Goal: Information Seeking & Learning: Learn about a topic

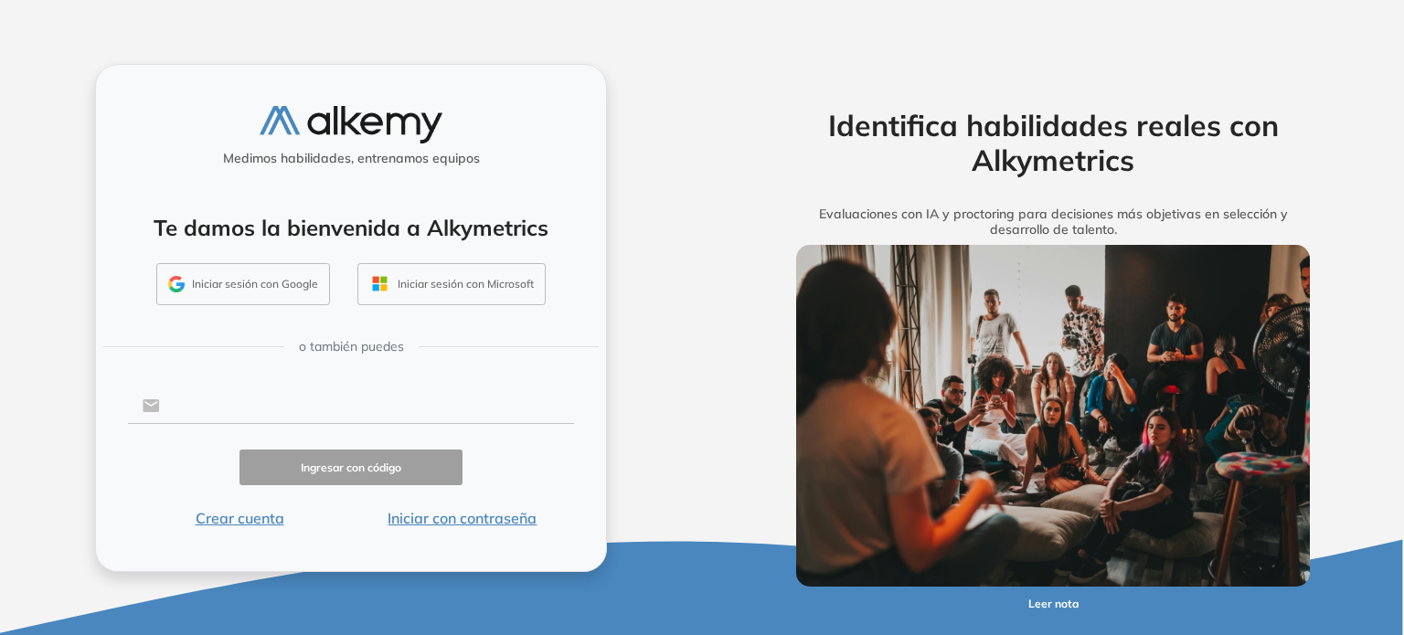
click at [254, 409] on input "text" at bounding box center [367, 406] width 414 height 35
type input "**********"
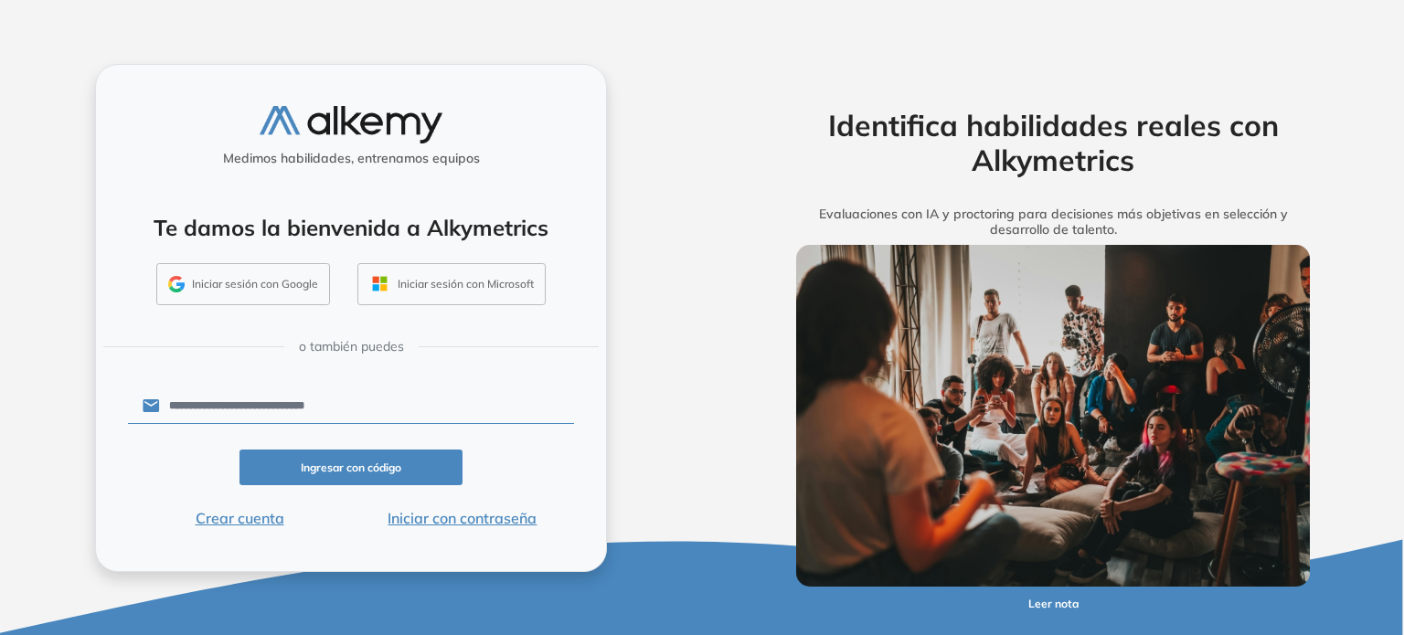
click at [379, 465] on button "Ingresar con código" at bounding box center [351, 468] width 223 height 36
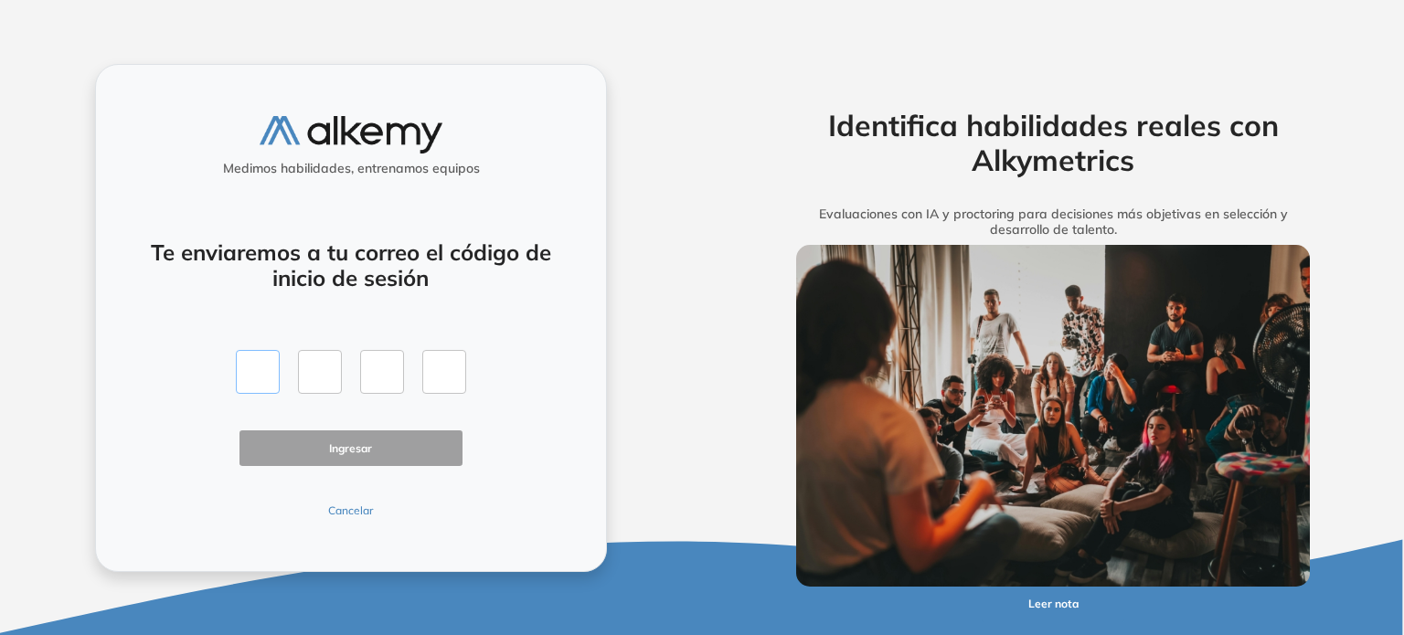
click at [261, 370] on input "text" at bounding box center [258, 372] width 44 height 44
type input "*"
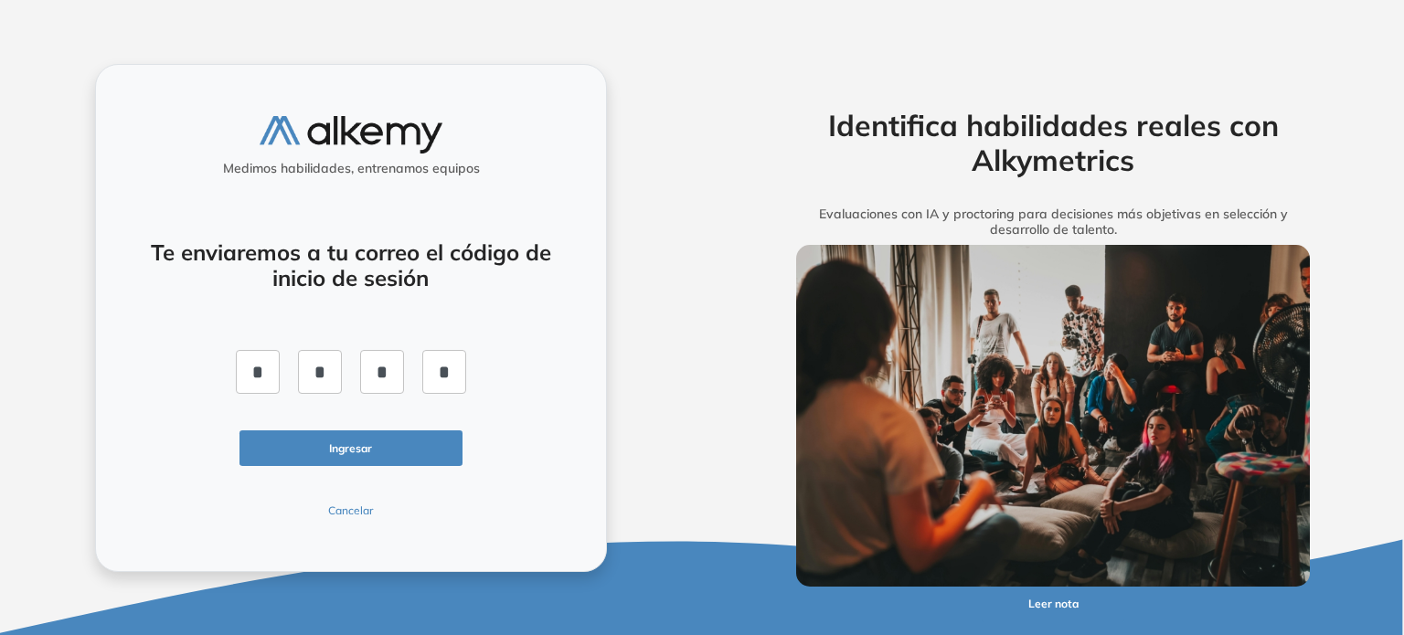
click at [331, 448] on button "Ingresar" at bounding box center [351, 449] width 223 height 36
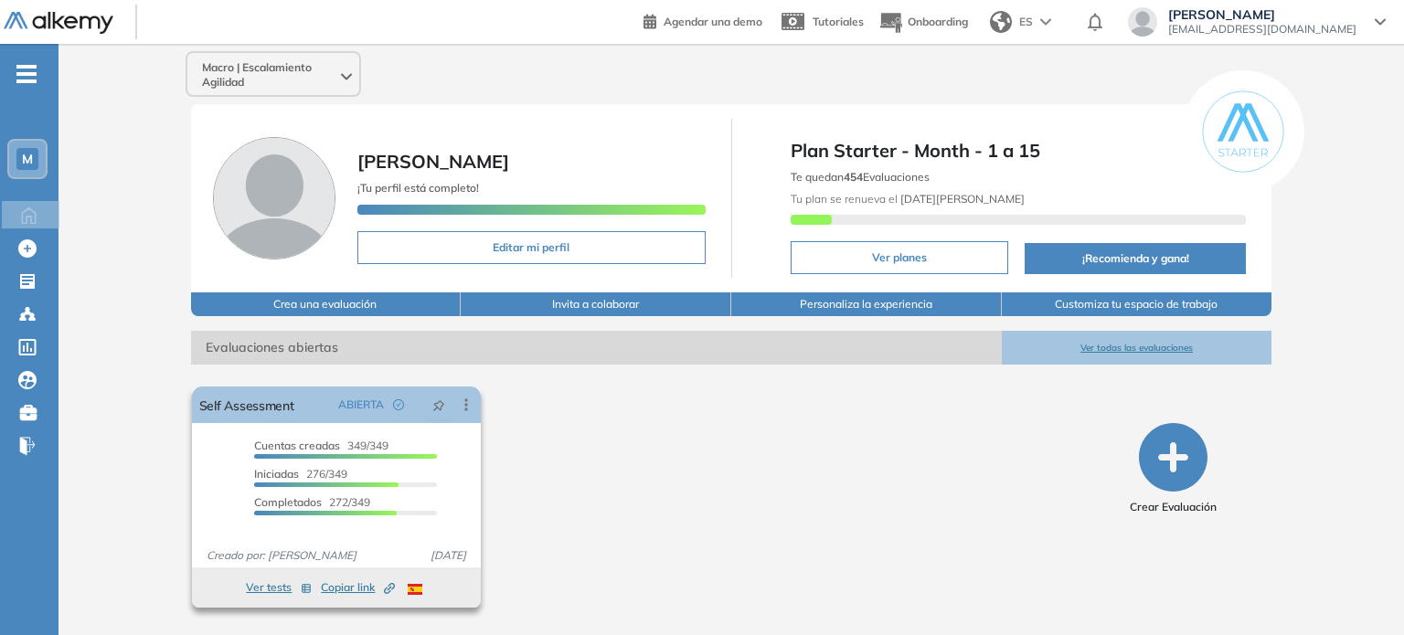
click at [263, 584] on button "Ver tests" at bounding box center [279, 588] width 66 height 22
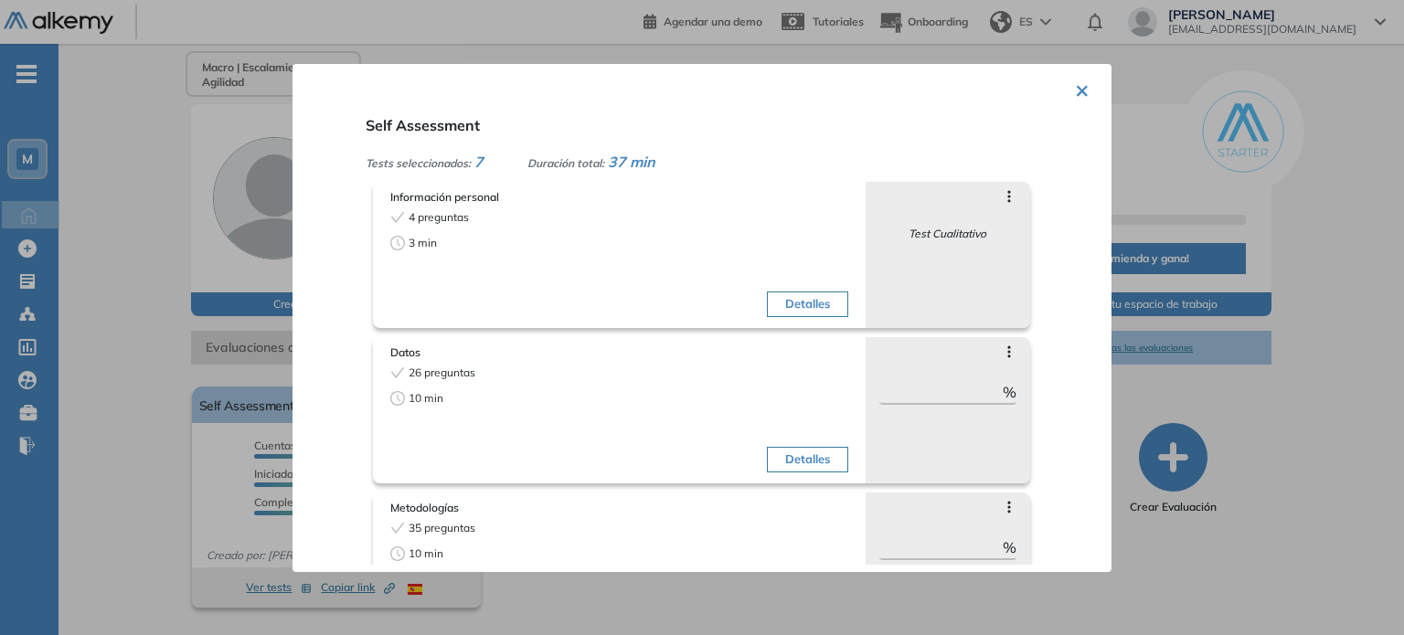
click at [1075, 90] on button "×" at bounding box center [1082, 89] width 15 height 36
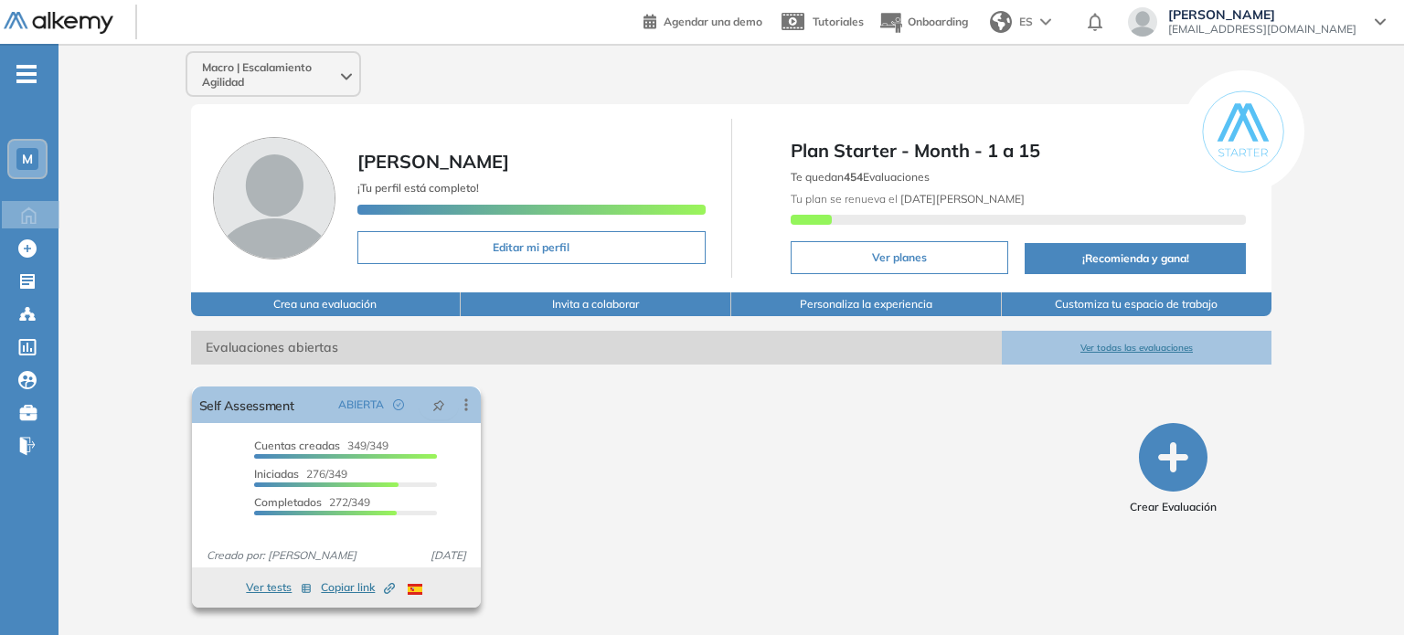
click at [368, 458] on div at bounding box center [345, 456] width 183 height 5
click at [252, 412] on link "Self Assessment" at bounding box center [246, 405] width 95 height 37
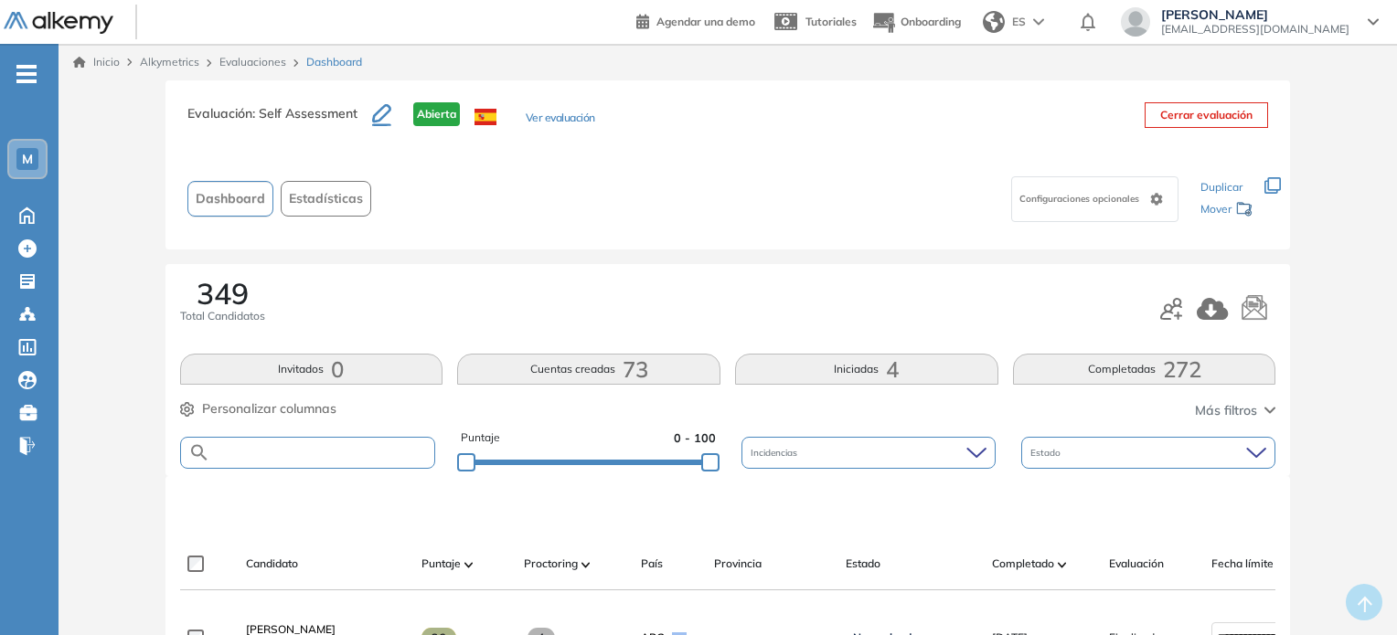
click at [267, 447] on input "text" at bounding box center [322, 453] width 225 height 14
type input "******"
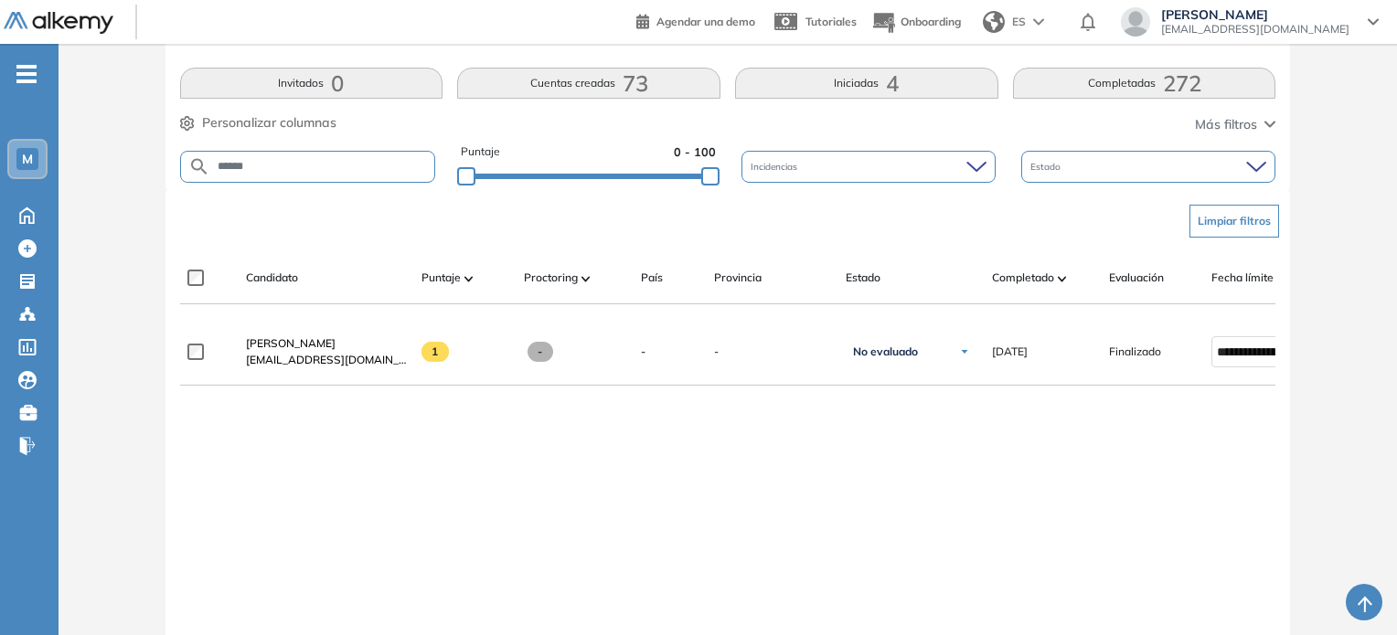
scroll to position [366, 0]
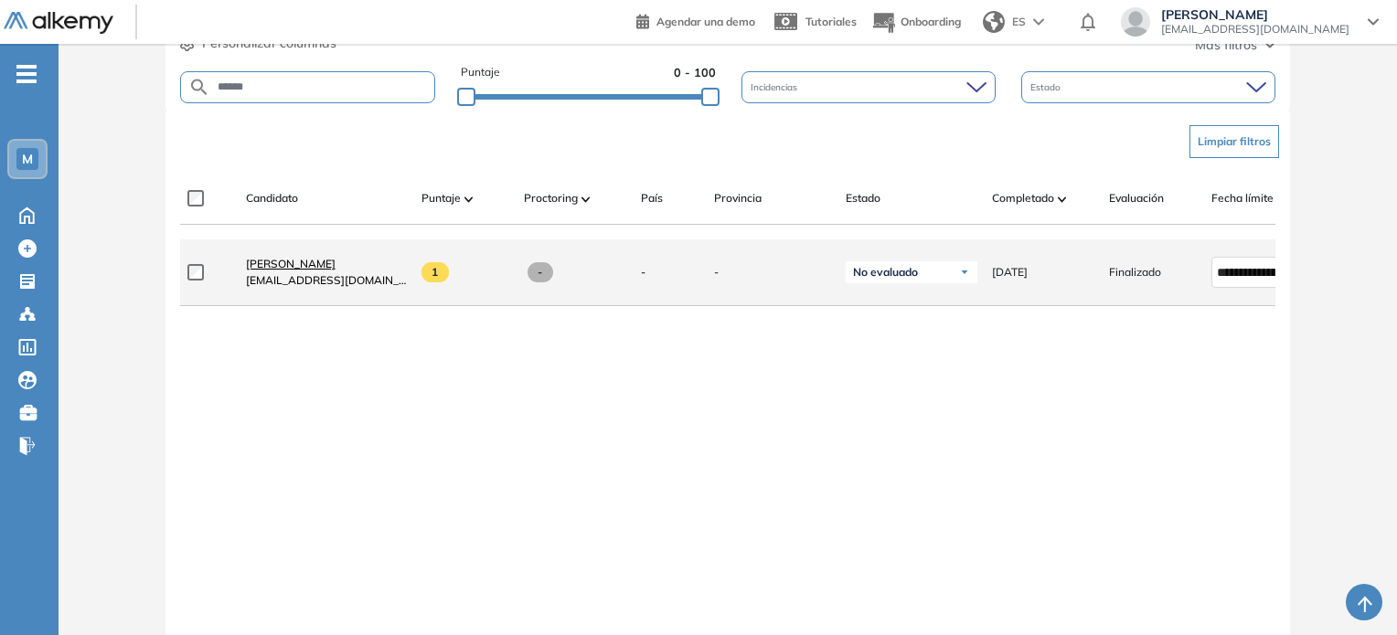
click at [336, 269] on span "[PERSON_NAME]" at bounding box center [291, 264] width 90 height 14
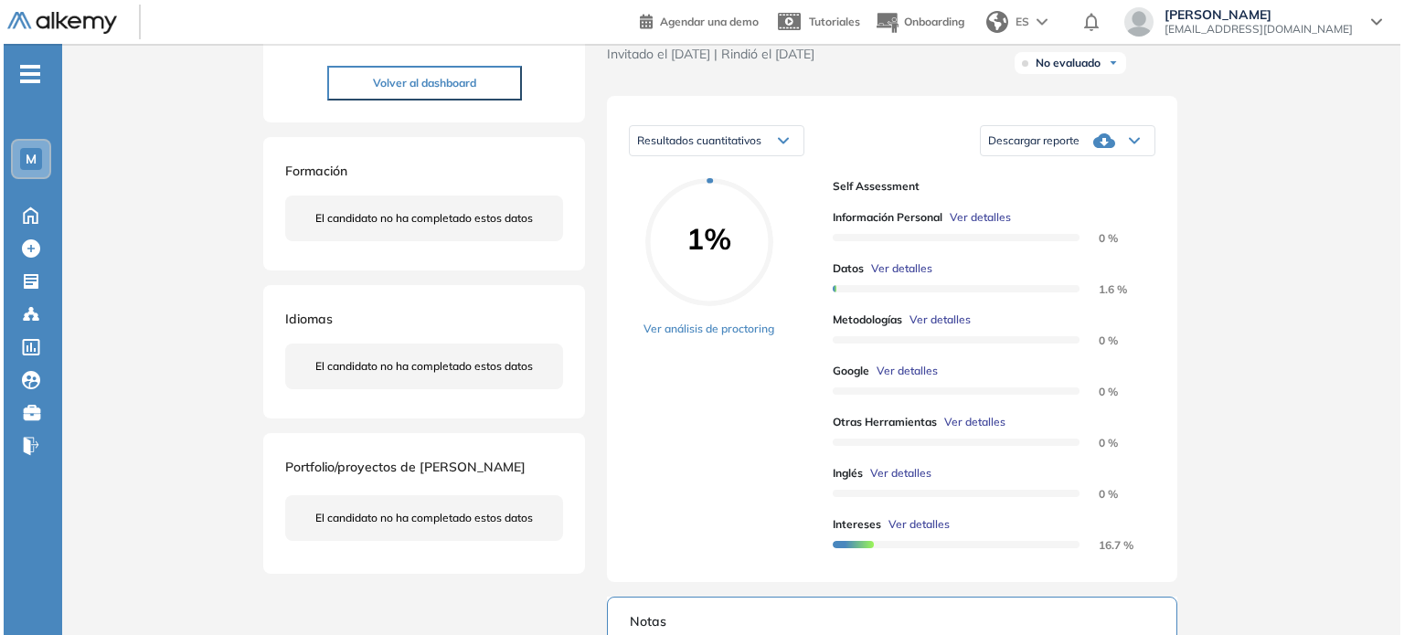
scroll to position [265, 0]
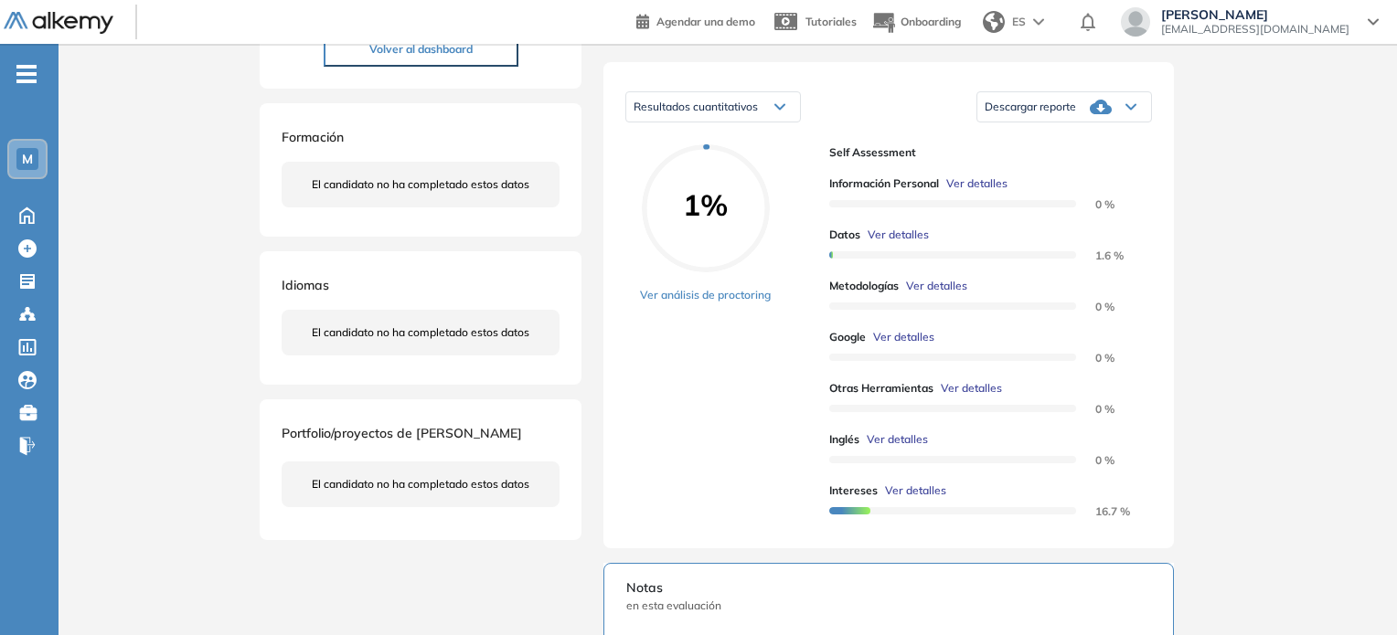
click at [902, 499] on span "Ver detalles" at bounding box center [915, 491] width 61 height 16
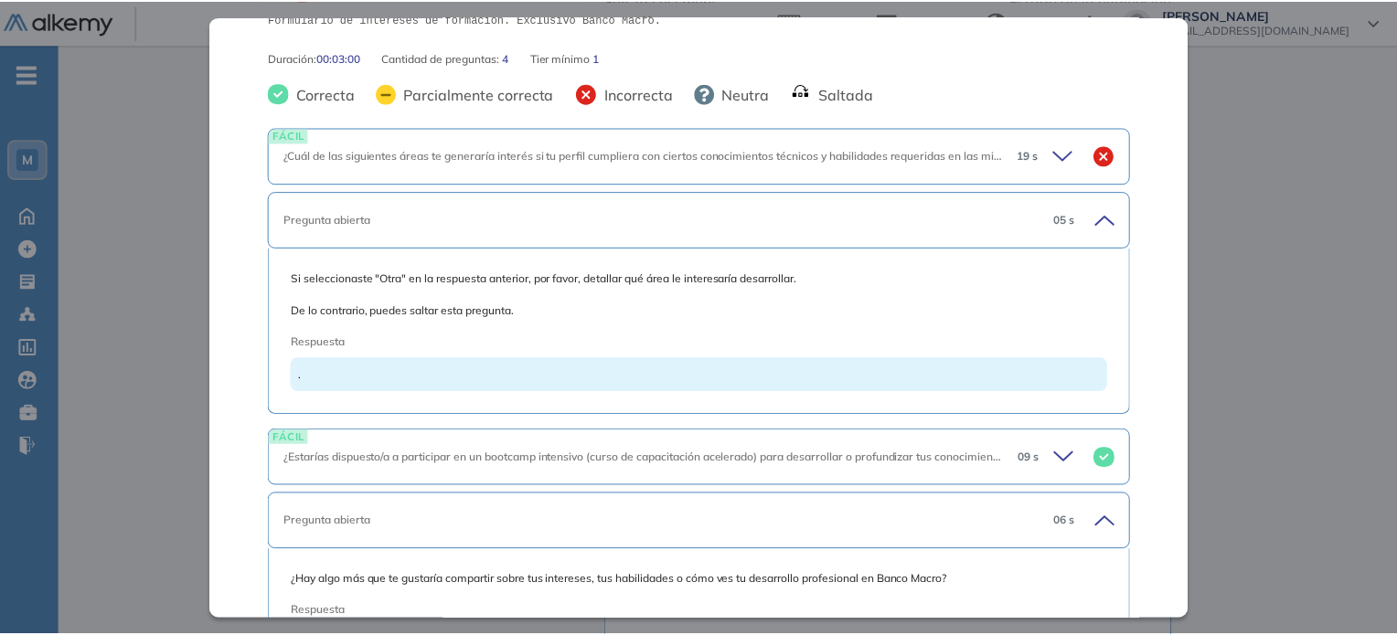
scroll to position [304, 0]
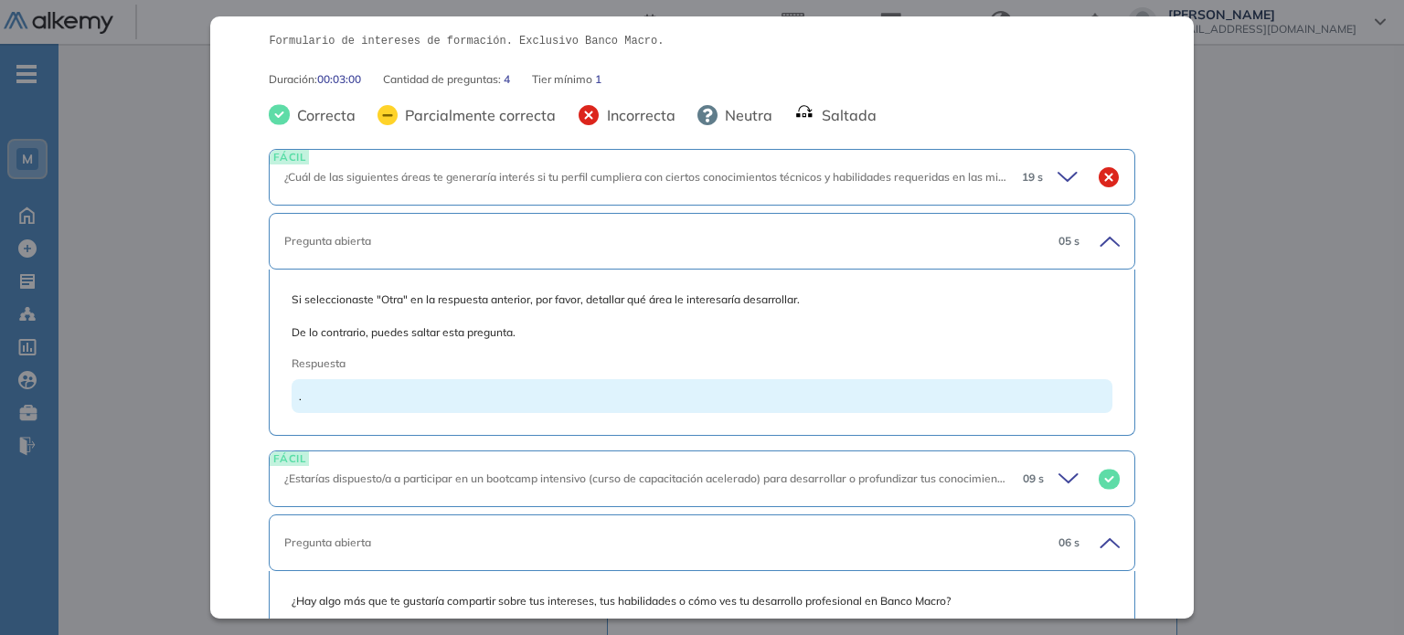
click at [1058, 174] on icon at bounding box center [1071, 178] width 26 height 26
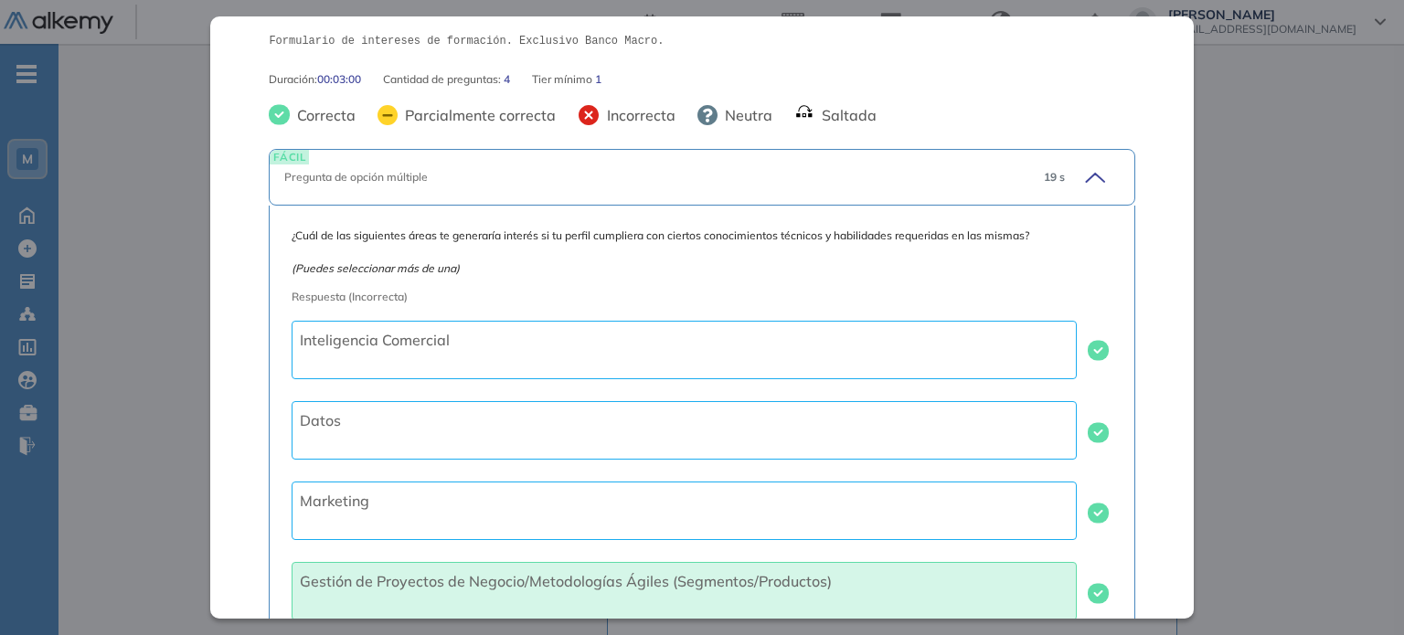
click at [1087, 170] on icon at bounding box center [1093, 178] width 26 height 26
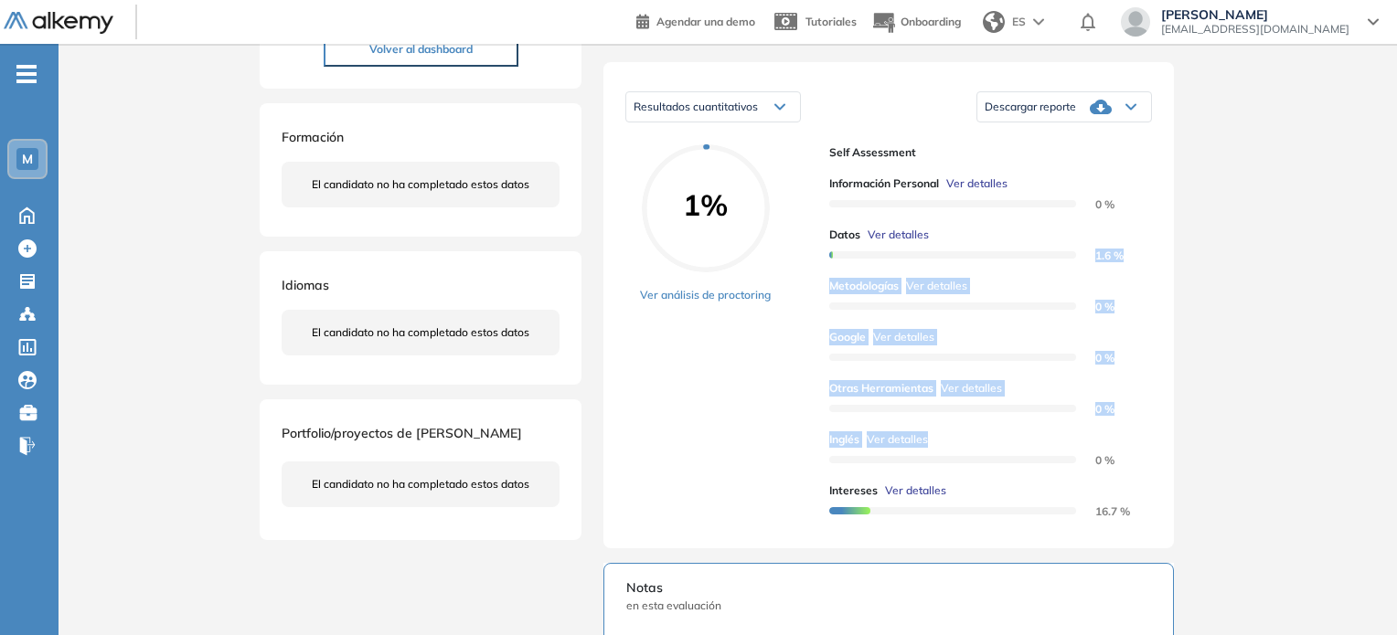
drag, startPoint x: 1188, startPoint y: 274, endPoint x: 1158, endPoint y: 463, distance: 190.6
click at [1158, 463] on div "Intereses Básico Idiomas Objetivos Intereses de formación Resumen del Test: For…" at bounding box center [727, 446] width 951 height 1262
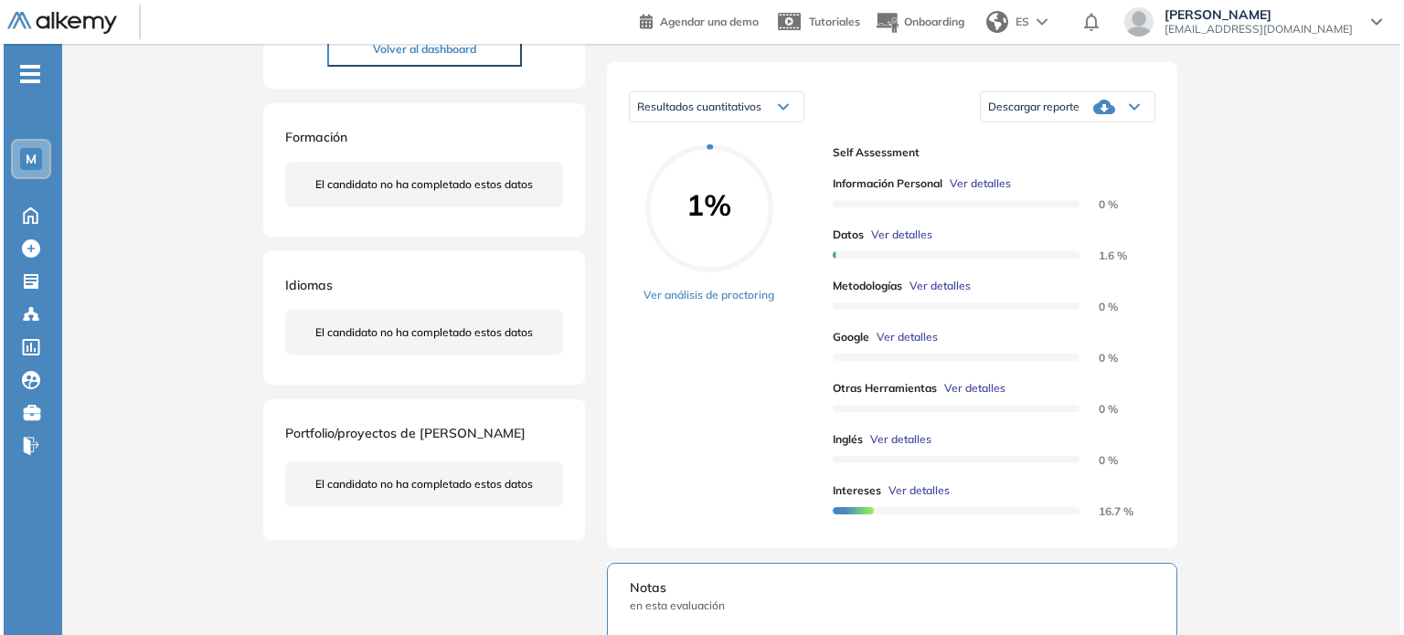
scroll to position [149, 0]
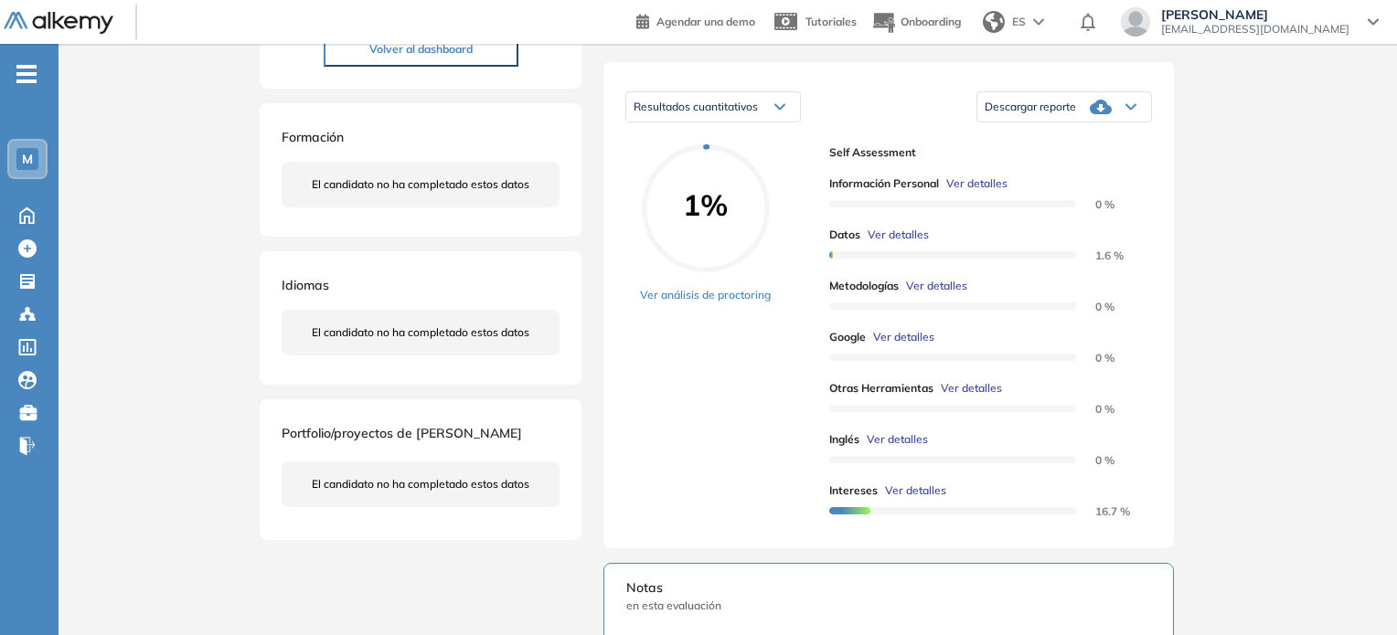
click at [924, 313] on div at bounding box center [952, 304] width 247 height 20
click at [927, 294] on span "Ver detalles" at bounding box center [936, 286] width 61 height 16
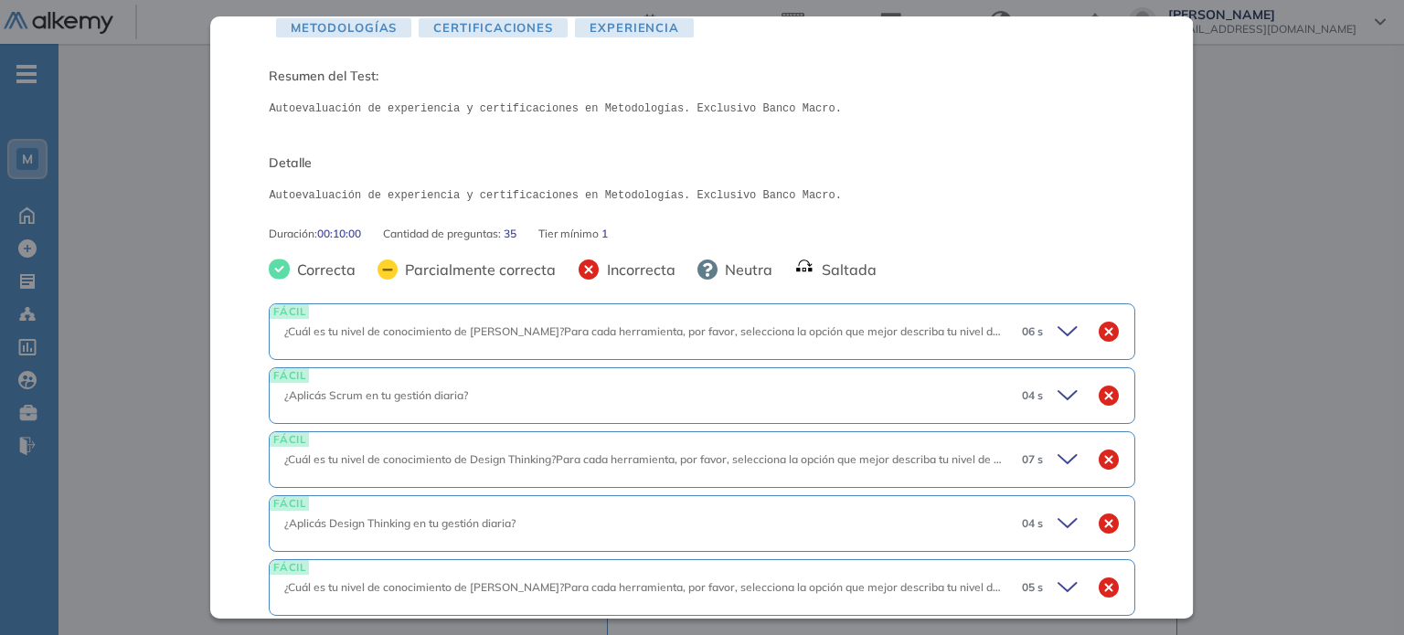
scroll to position [471, 0]
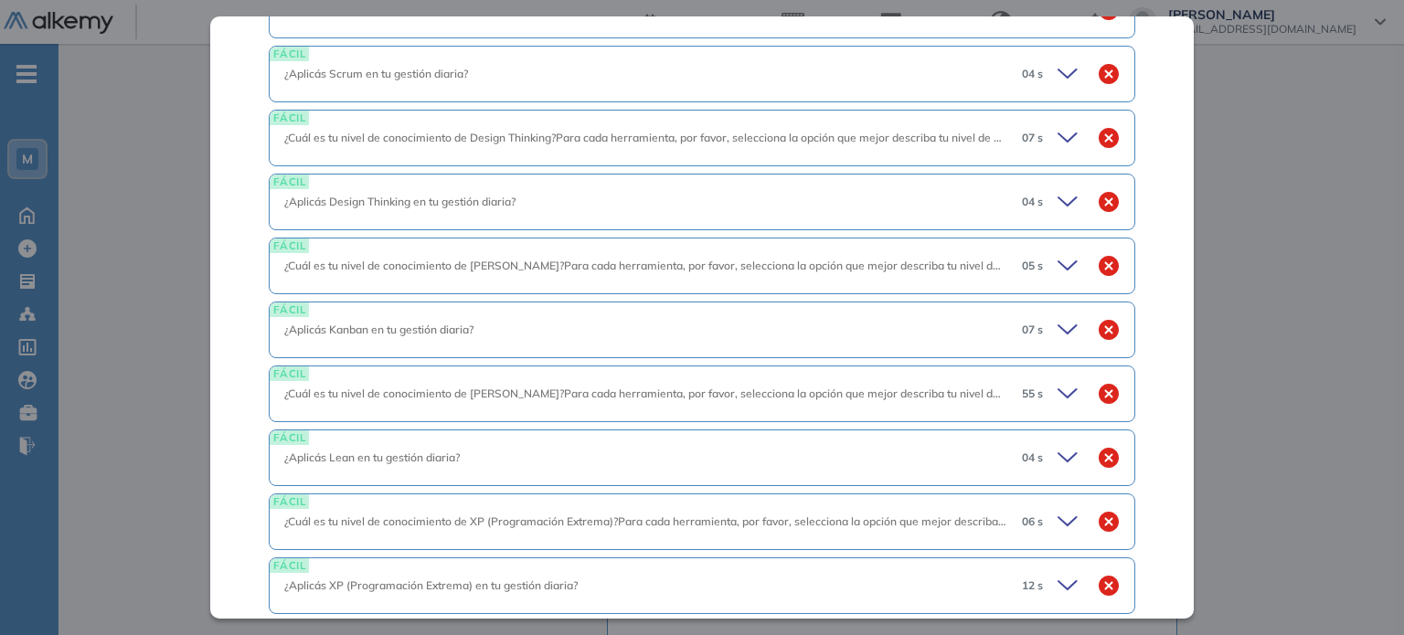
click at [1058, 141] on icon at bounding box center [1071, 138] width 26 height 26
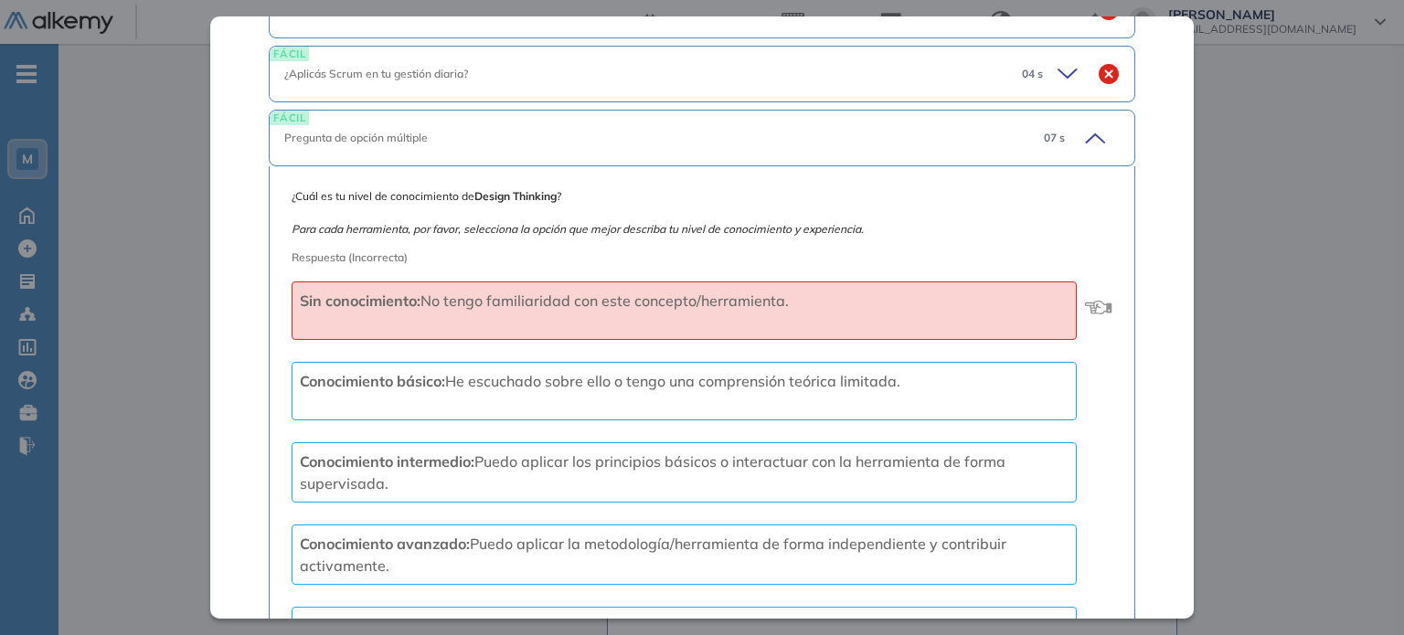
click at [1051, 141] on div "07 s" at bounding box center [1075, 138] width 91 height 26
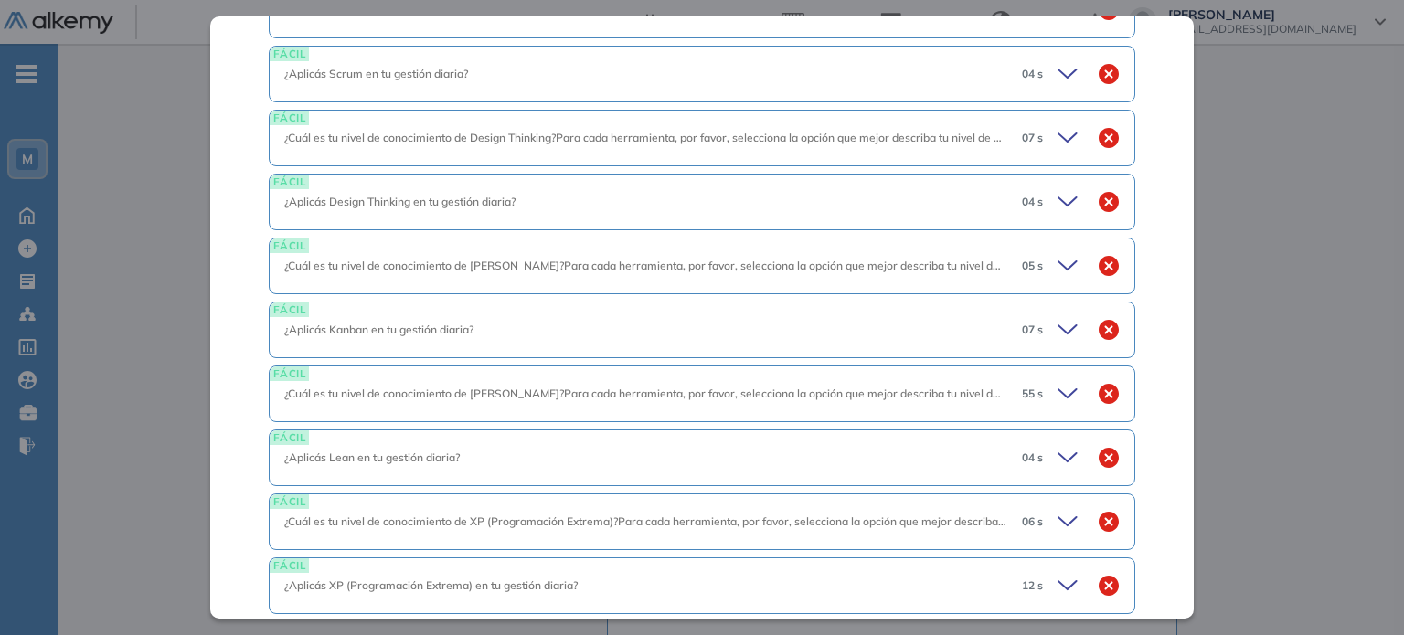
click at [1062, 72] on icon at bounding box center [1071, 74] width 26 height 26
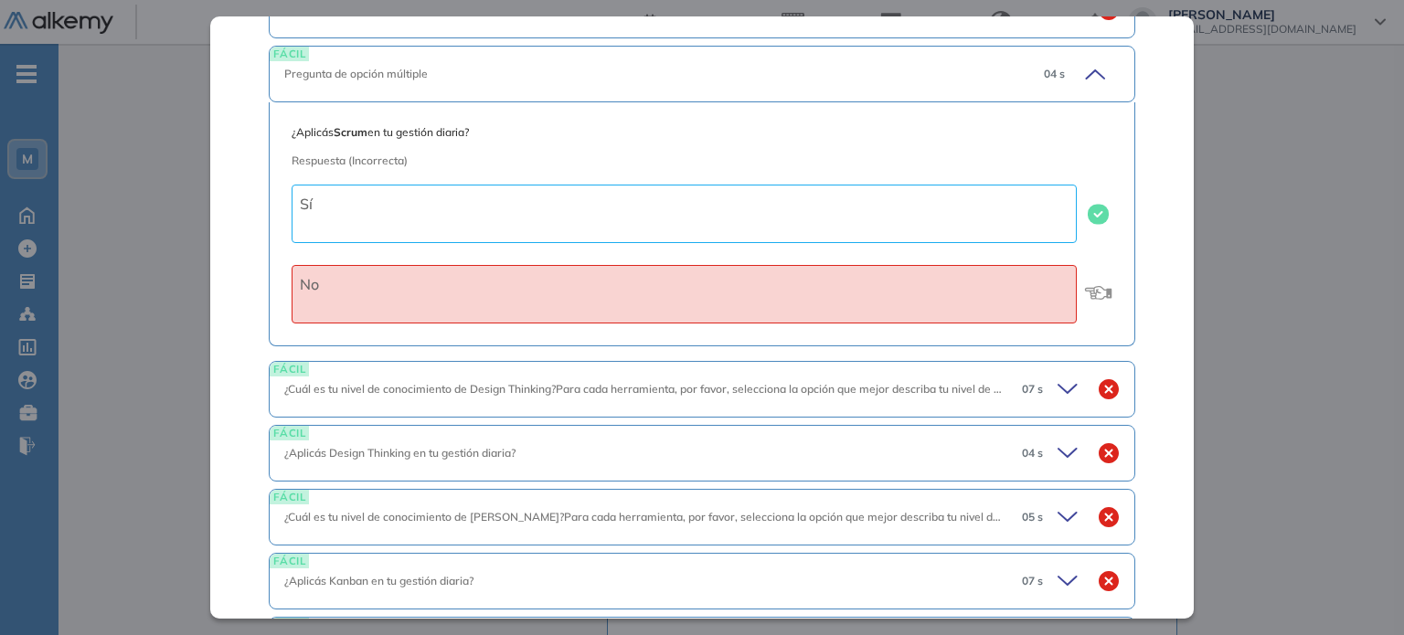
click at [1062, 72] on div "04 s" at bounding box center [1075, 74] width 91 height 26
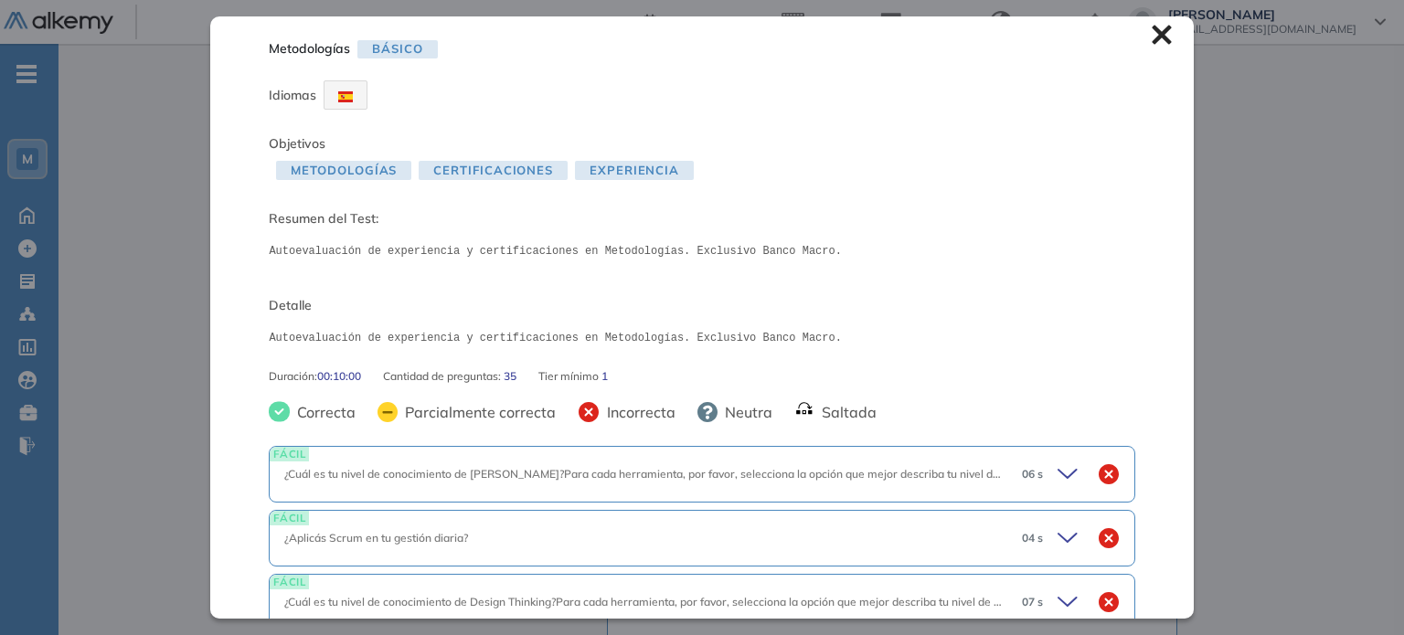
scroll to position [0, 0]
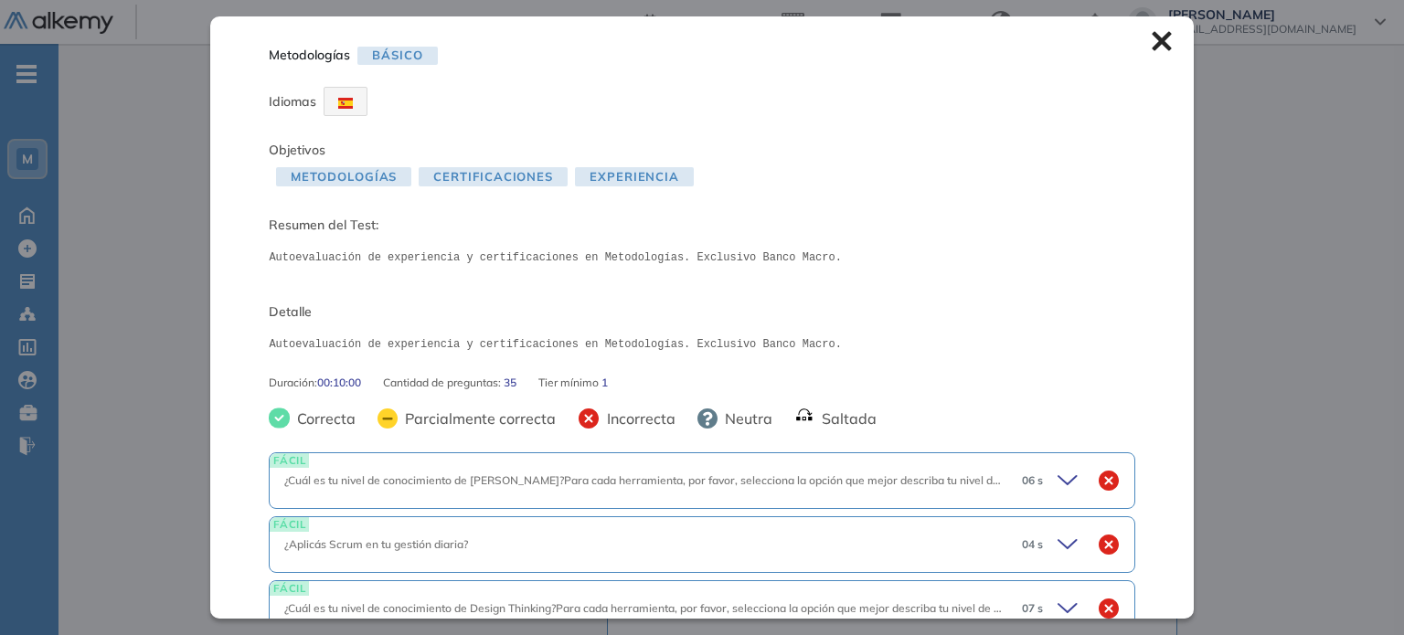
click at [1152, 36] on icon at bounding box center [1161, 41] width 19 height 19
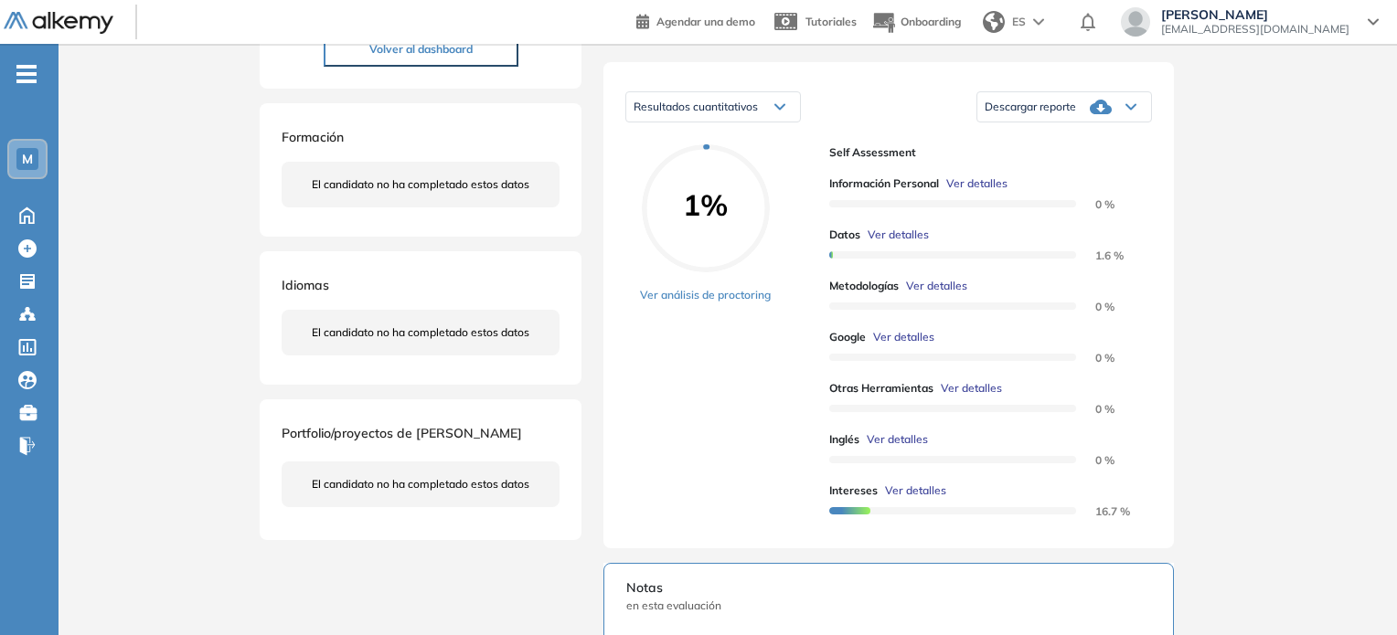
click at [917, 346] on span "Ver detalles" at bounding box center [903, 337] width 61 height 16
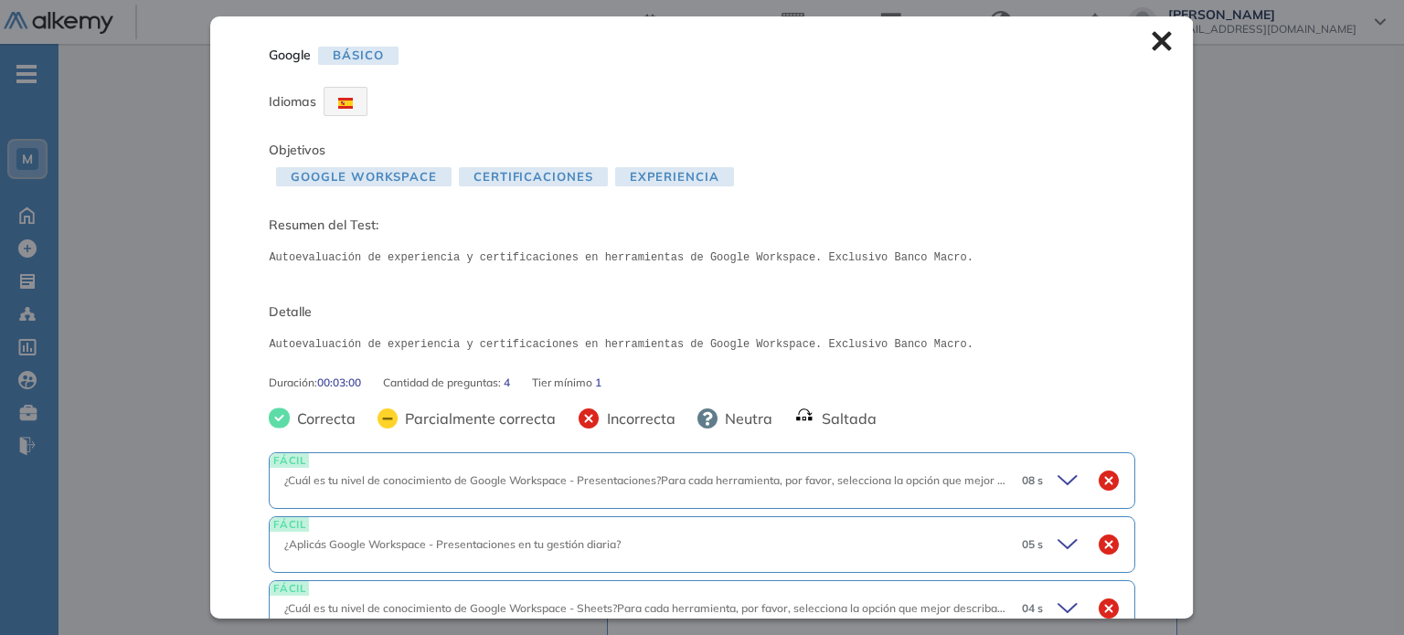
scroll to position [156, 0]
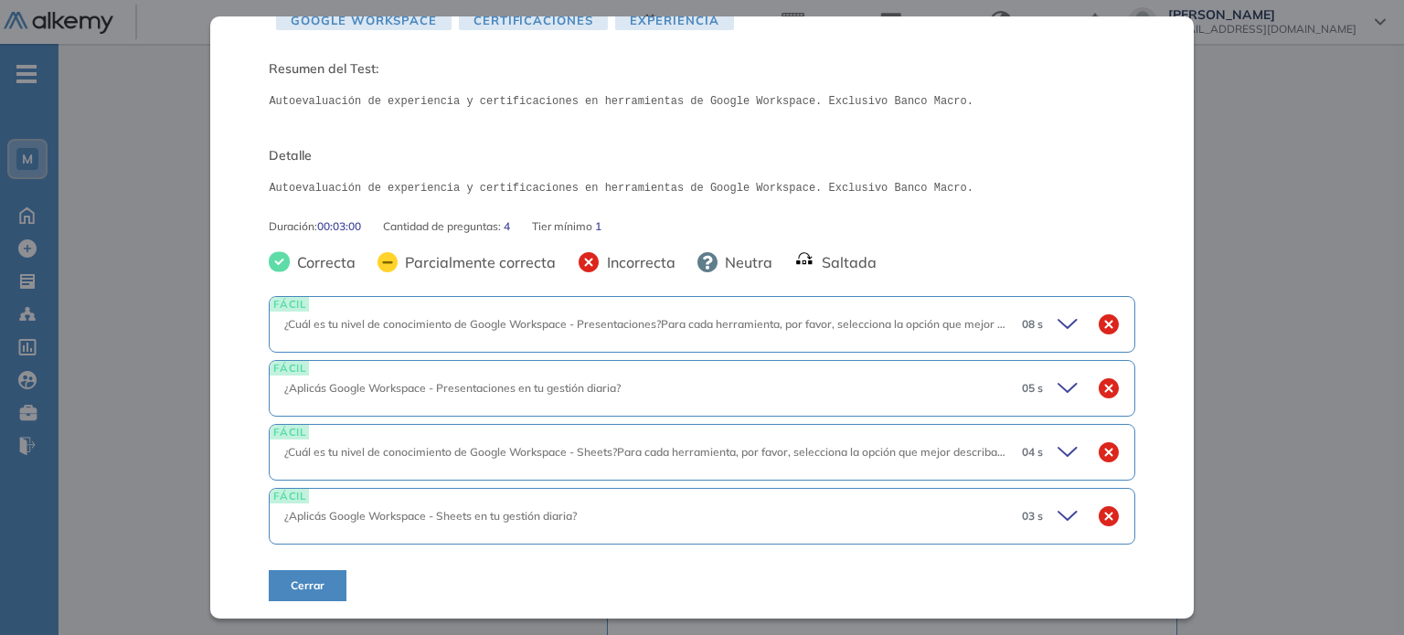
click at [1059, 508] on icon at bounding box center [1071, 517] width 26 height 26
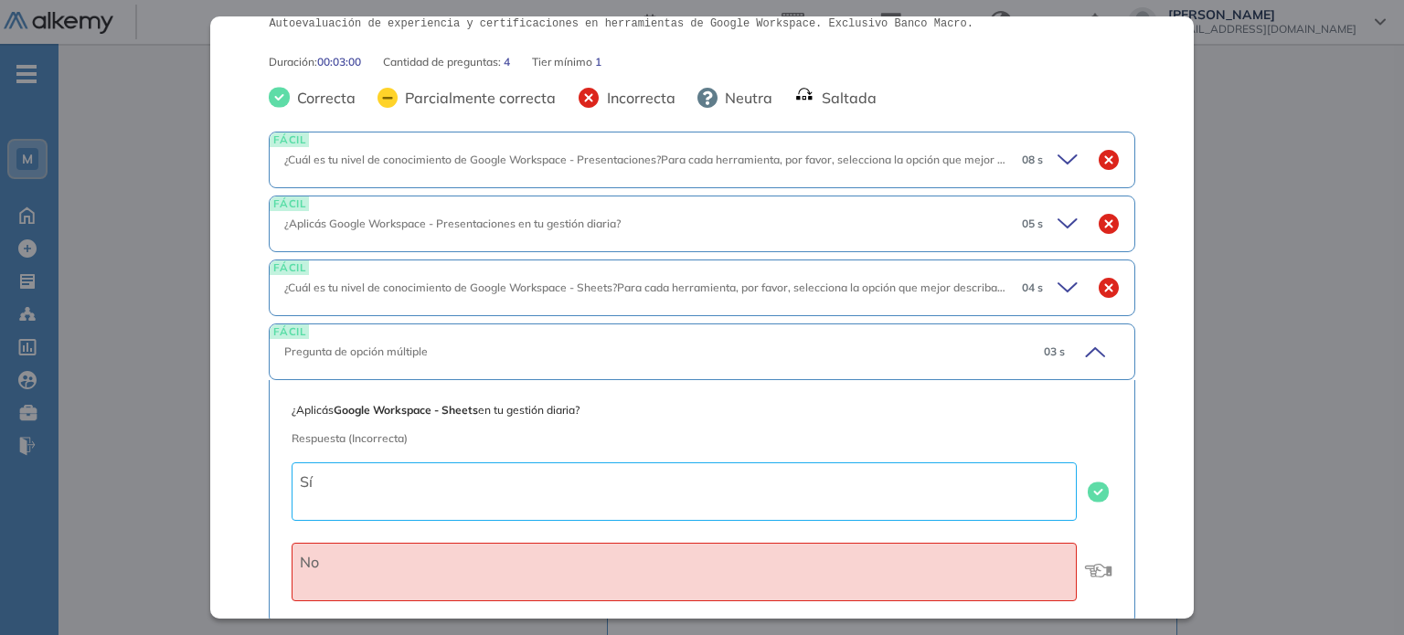
scroll to position [327, 0]
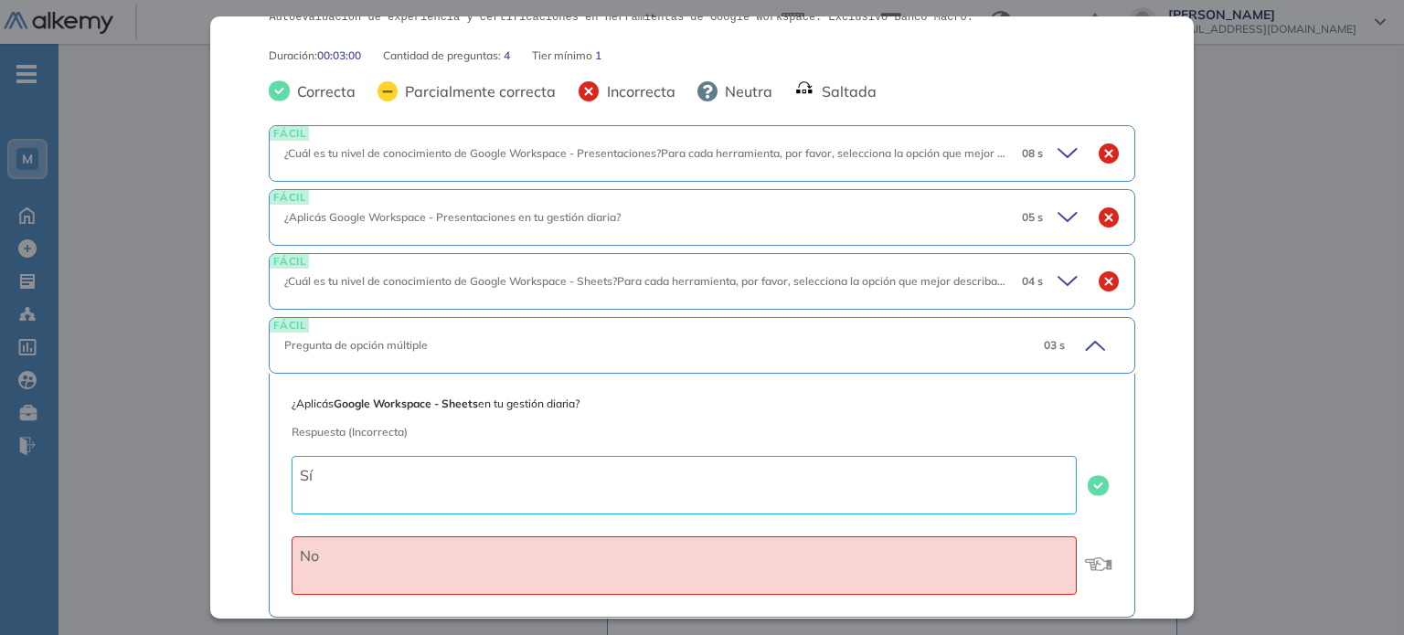
click at [1072, 327] on div "FÁCIL Pregunta de opción múltiple 03 s" at bounding box center [702, 345] width 866 height 57
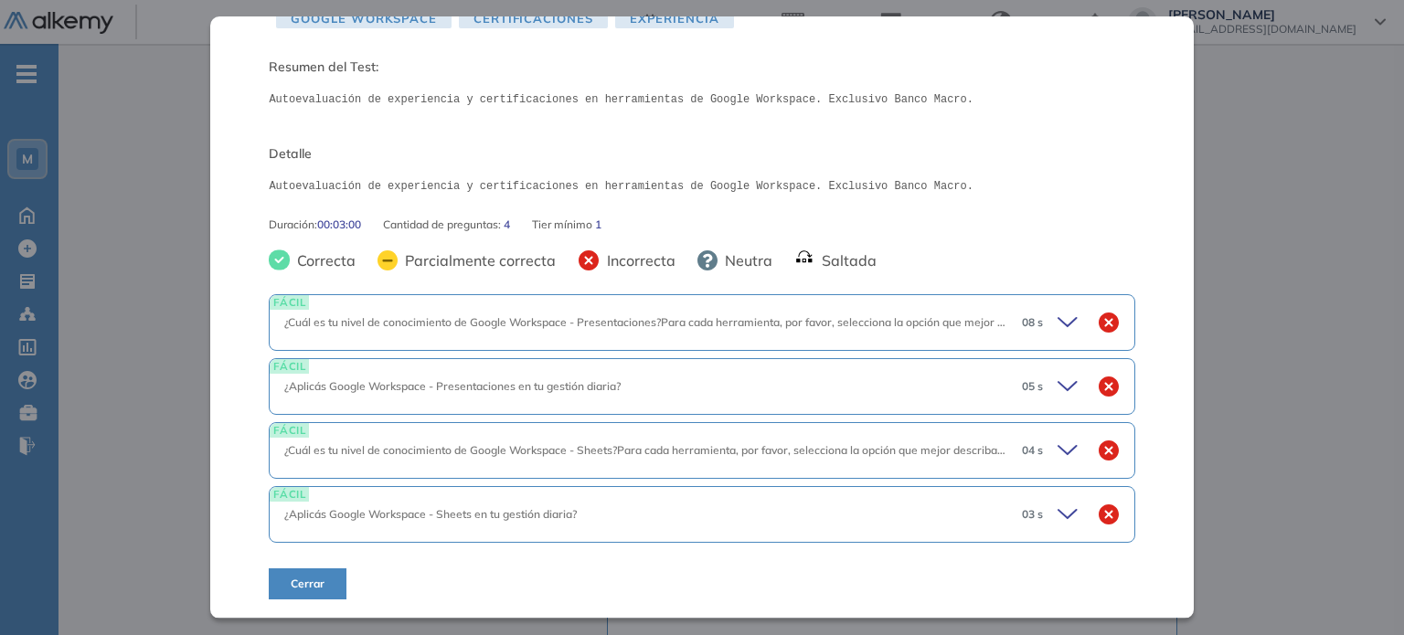
scroll to position [156, 0]
click at [1058, 396] on icon at bounding box center [1071, 389] width 26 height 26
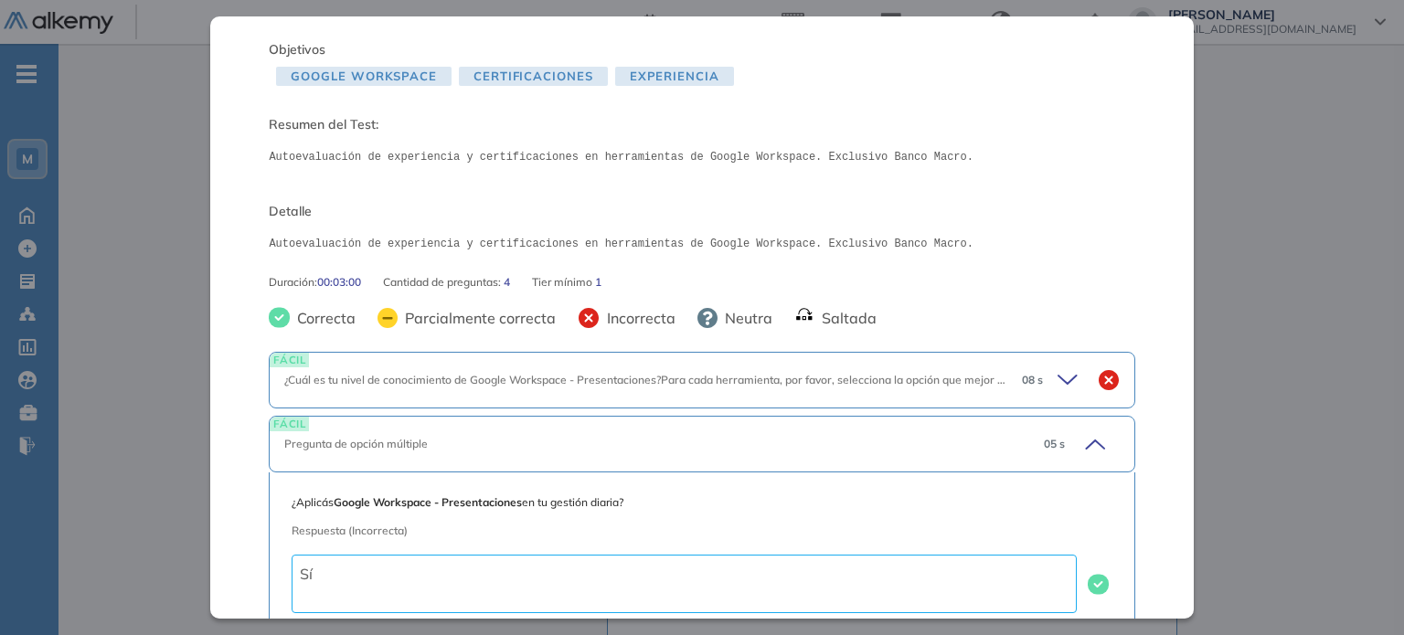
scroll to position [159, 0]
